Goal: Find specific page/section: Find specific page/section

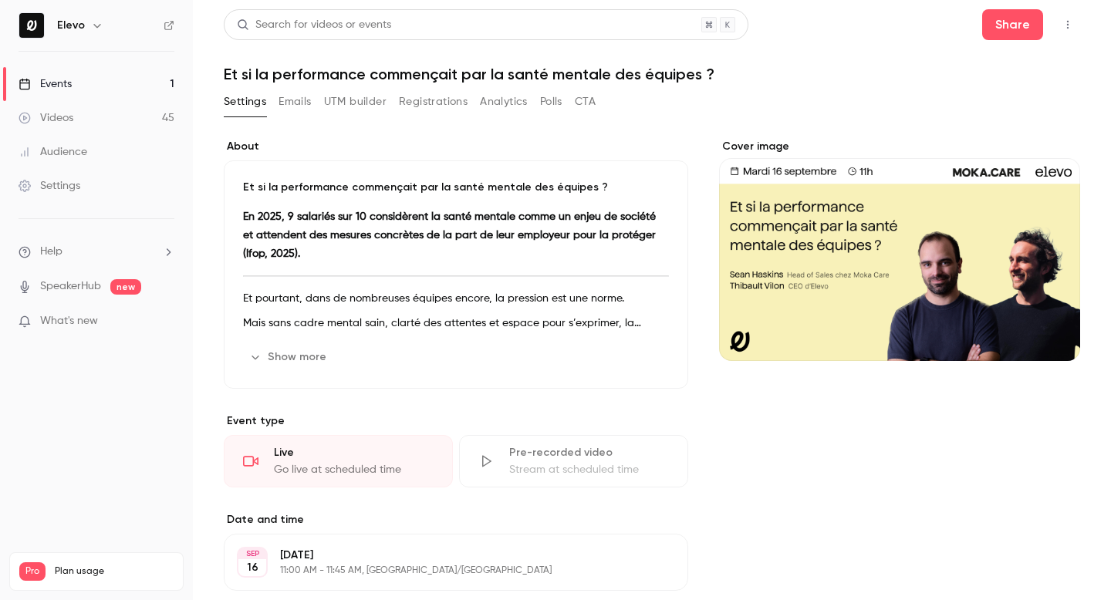
click at [106, 127] on link "Videos 45" at bounding box center [96, 118] width 193 height 34
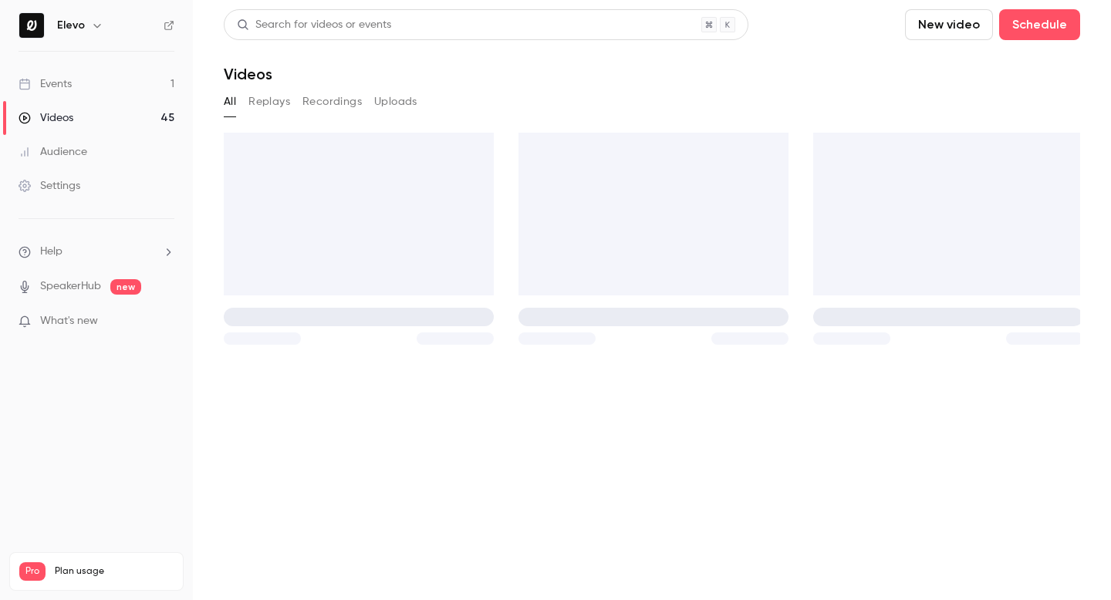
click at [133, 84] on link "Events 1" at bounding box center [96, 84] width 193 height 34
